Goal: Navigation & Orientation: Find specific page/section

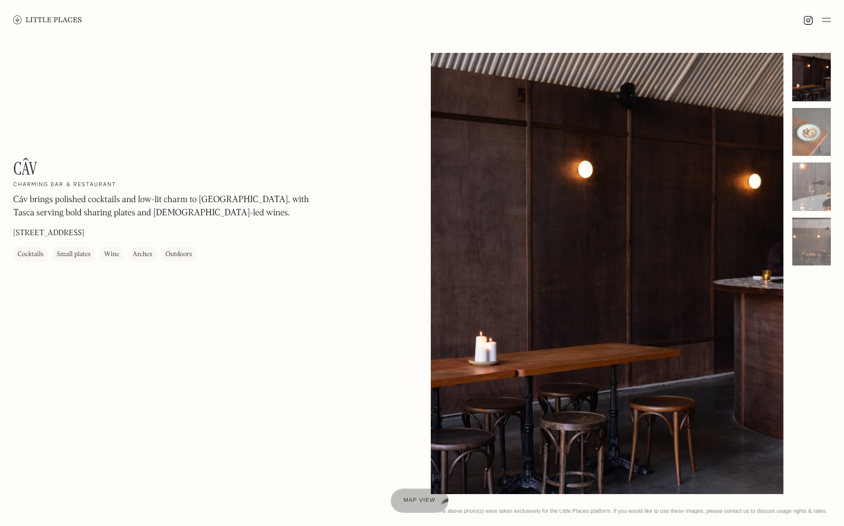
click at [825, 23] on img at bounding box center [826, 19] width 9 height 13
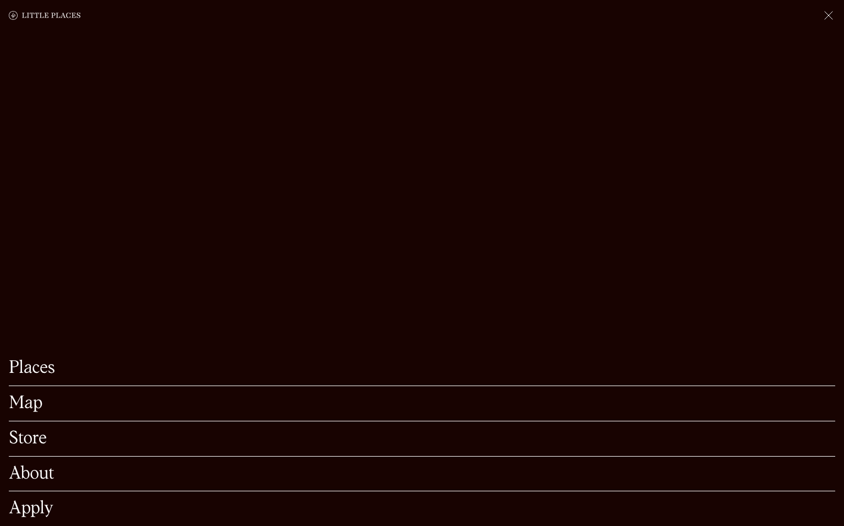
click at [39, 395] on link "Map" at bounding box center [422, 403] width 827 height 17
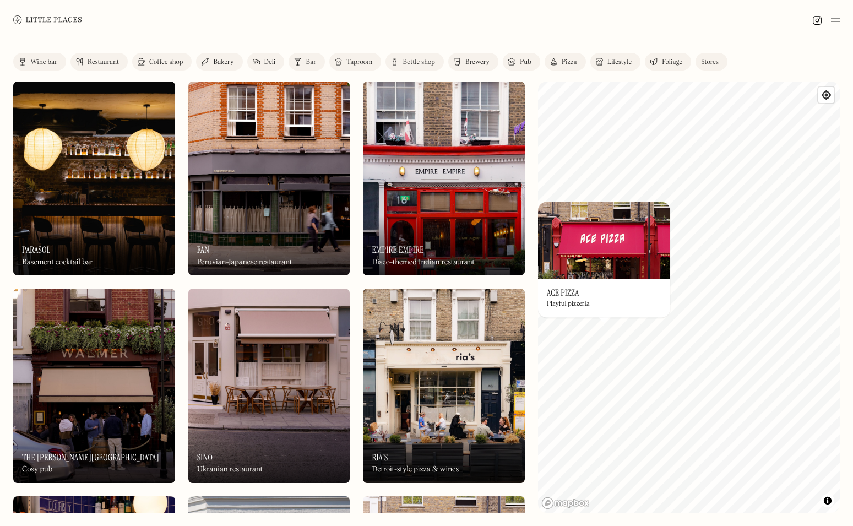
click at [627, 279] on img at bounding box center [604, 239] width 132 height 77
click at [0, 0] on div at bounding box center [0, 0] width 0 height 0
